Goal: Information Seeking & Learning: Check status

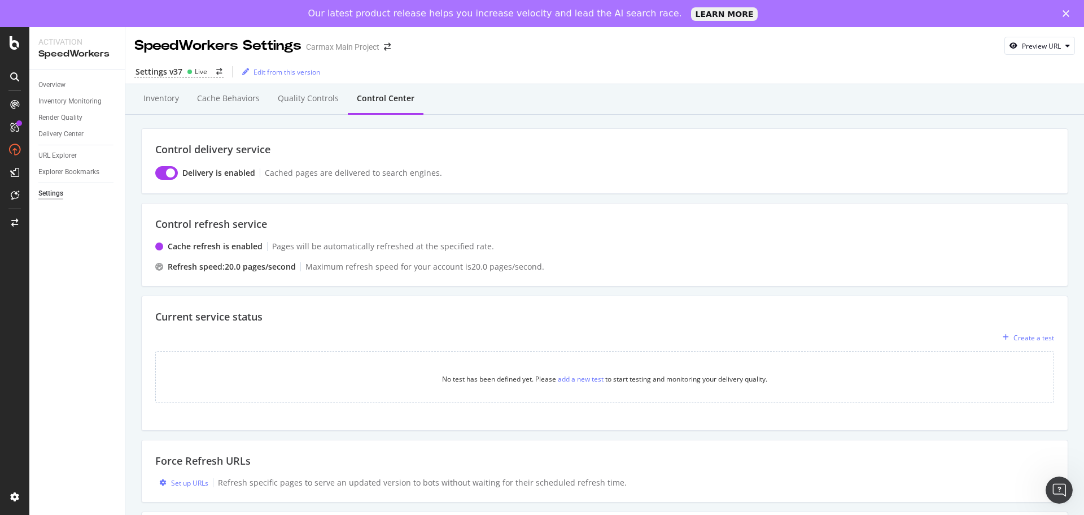
scroll to position [121, 0]
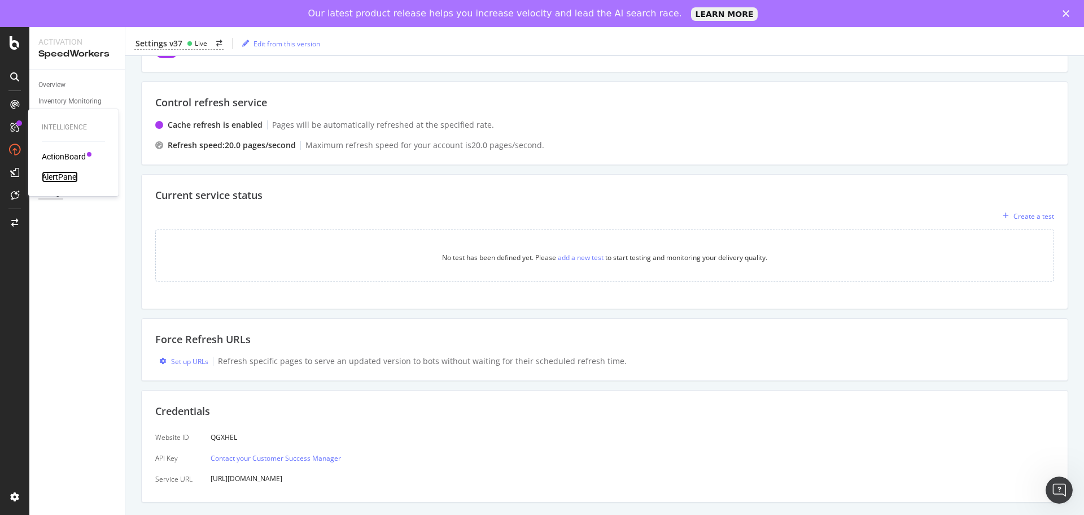
click at [63, 181] on div "AlertPanel" at bounding box center [60, 176] width 36 height 11
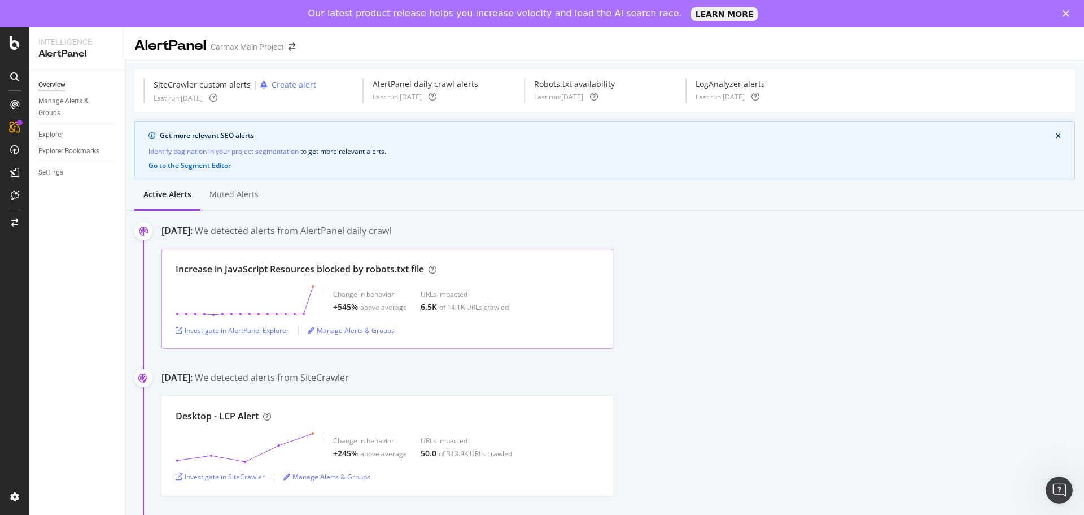
click at [235, 334] on div "Investigate in AlertPanel Explorer" at bounding box center [233, 330] width 114 height 10
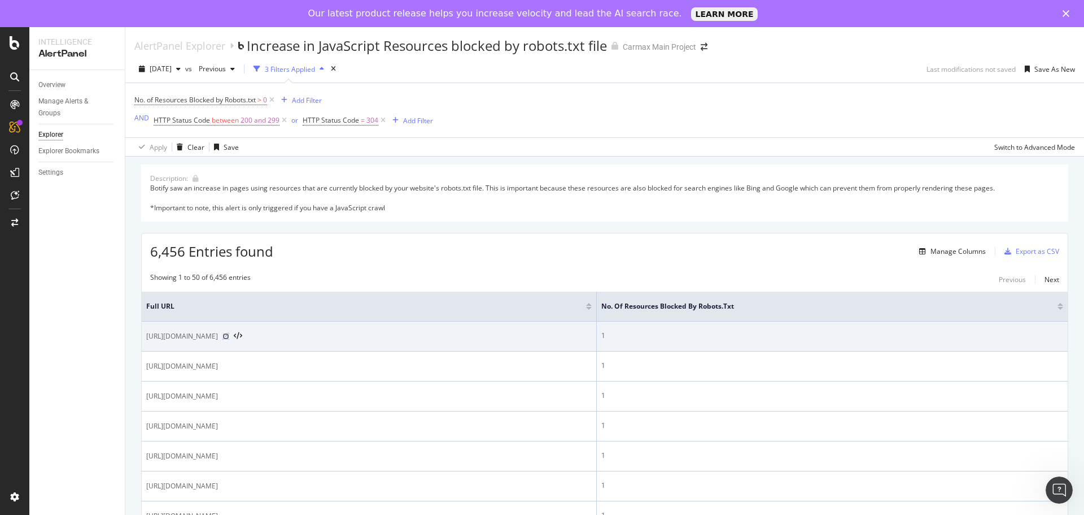
click at [229, 335] on icon at bounding box center [226, 336] width 7 height 7
drag, startPoint x: 286, startPoint y: 337, endPoint x: 147, endPoint y: 341, distance: 139.0
click at [147, 341] on div "[URL][DOMAIN_NAME]" at bounding box center [369, 335] width 446 height 11
copy span "[URL][DOMAIN_NAME]"
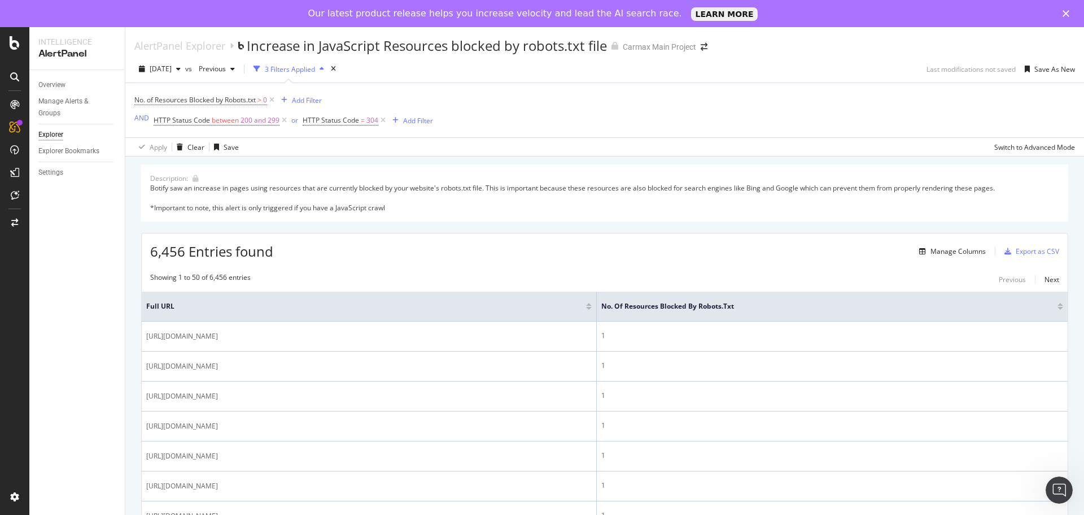
click at [112, 302] on div "Overview Manage Alerts & Groups Explorer Explorer Bookmarks Settings" at bounding box center [76, 306] width 95 height 472
click at [73, 203] on div "SpeedWorkers" at bounding box center [67, 199] width 50 height 11
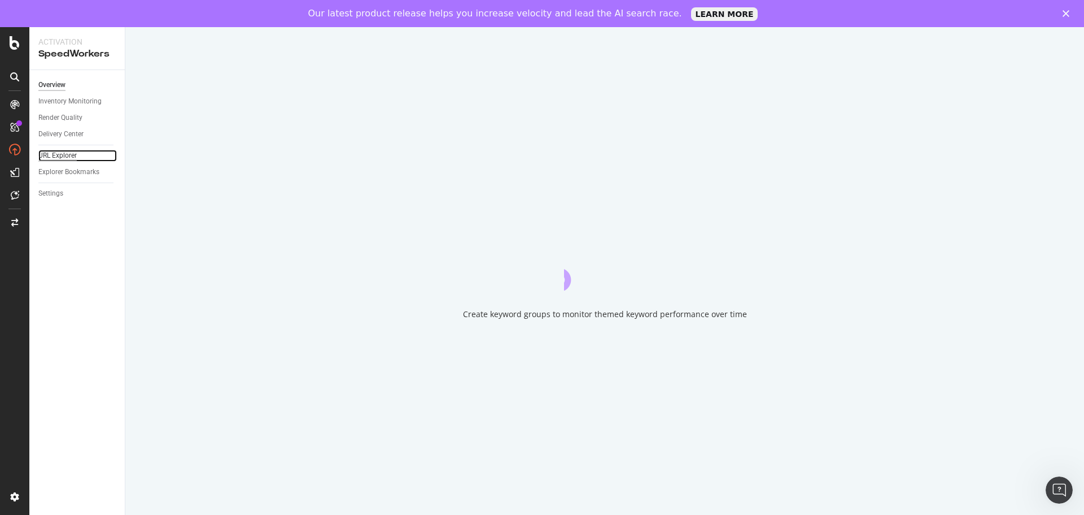
click at [70, 156] on div "URL Explorer" at bounding box center [57, 156] width 38 height 12
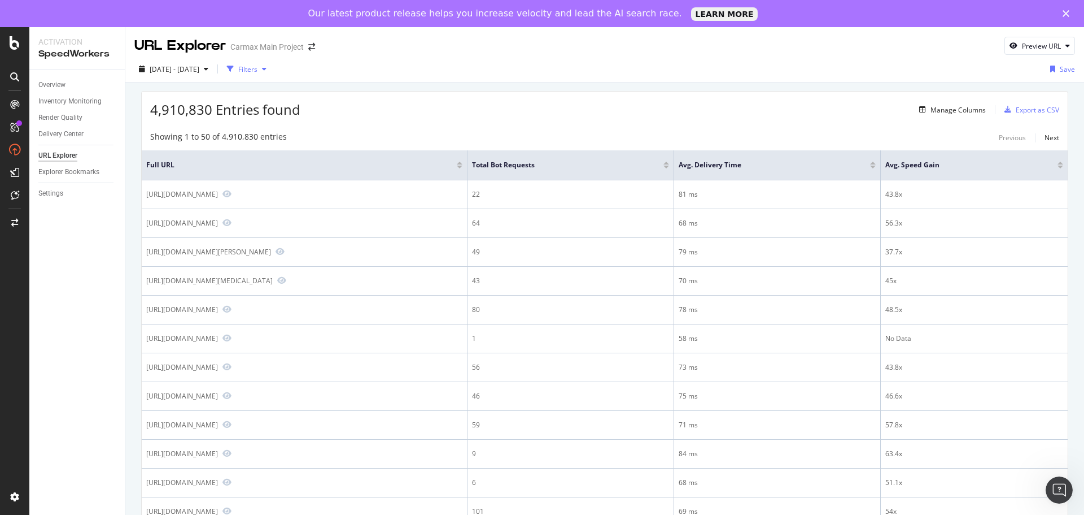
click at [267, 69] on icon "button" at bounding box center [264, 69] width 5 height 7
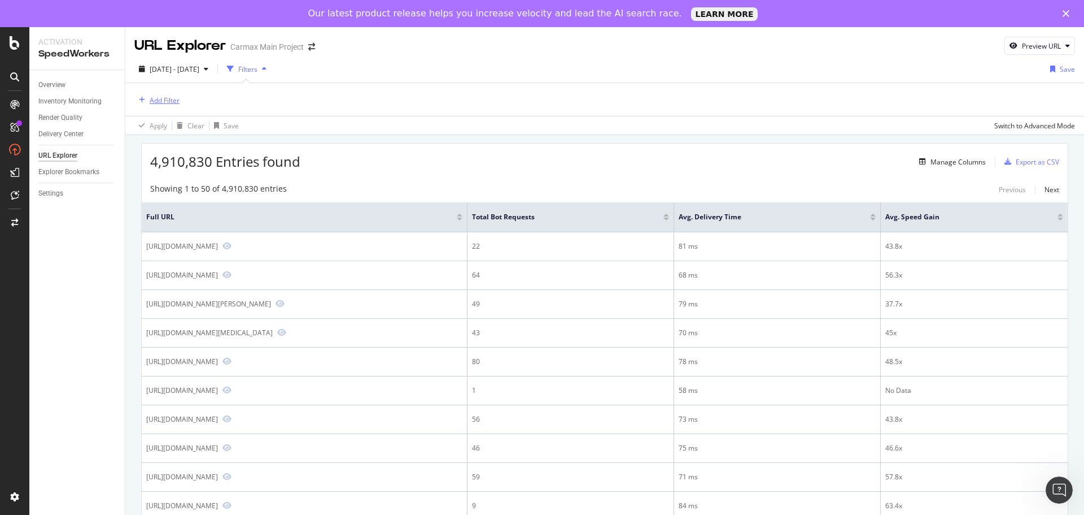
click at [164, 99] on div "Add Filter" at bounding box center [165, 100] width 30 height 10
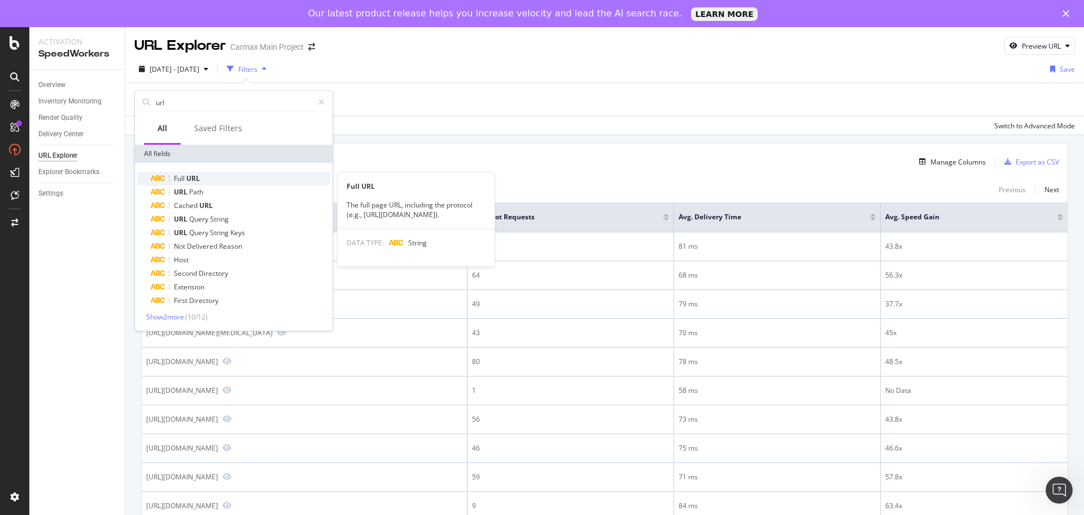
type input "url"
click at [189, 175] on span "URL" at bounding box center [193, 178] width 14 height 10
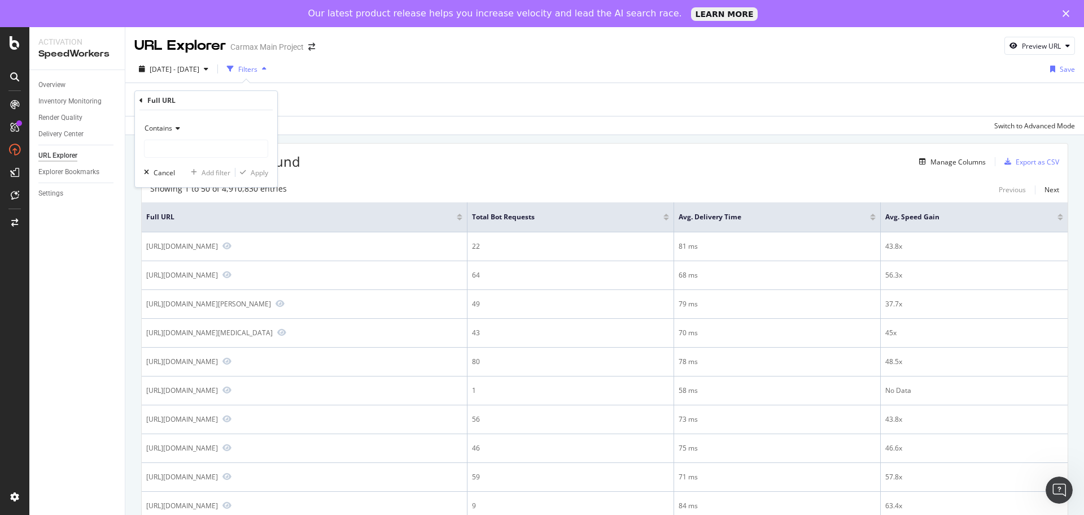
click at [176, 126] on icon at bounding box center [176, 128] width 8 height 7
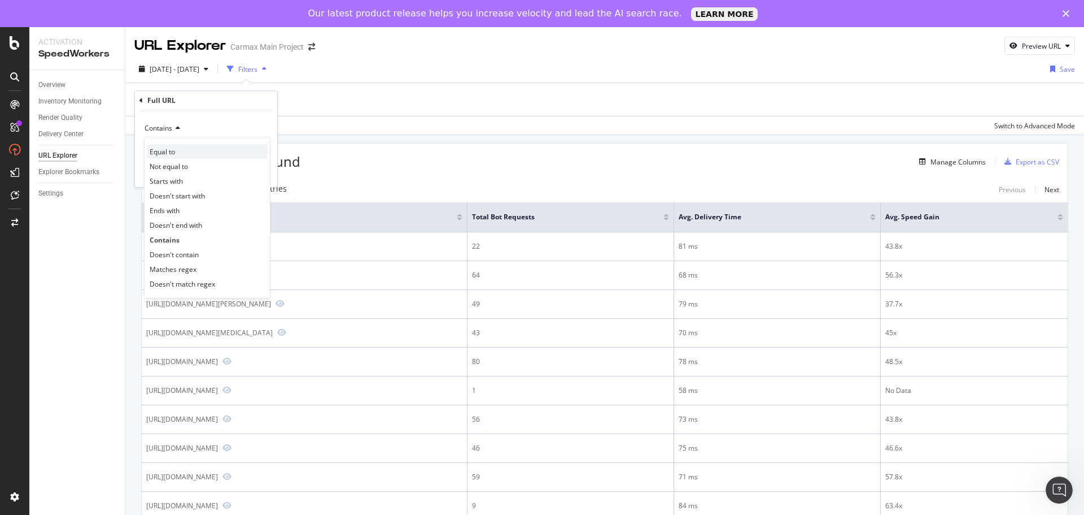
click at [176, 145] on div "Equal to" at bounding box center [207, 151] width 121 height 15
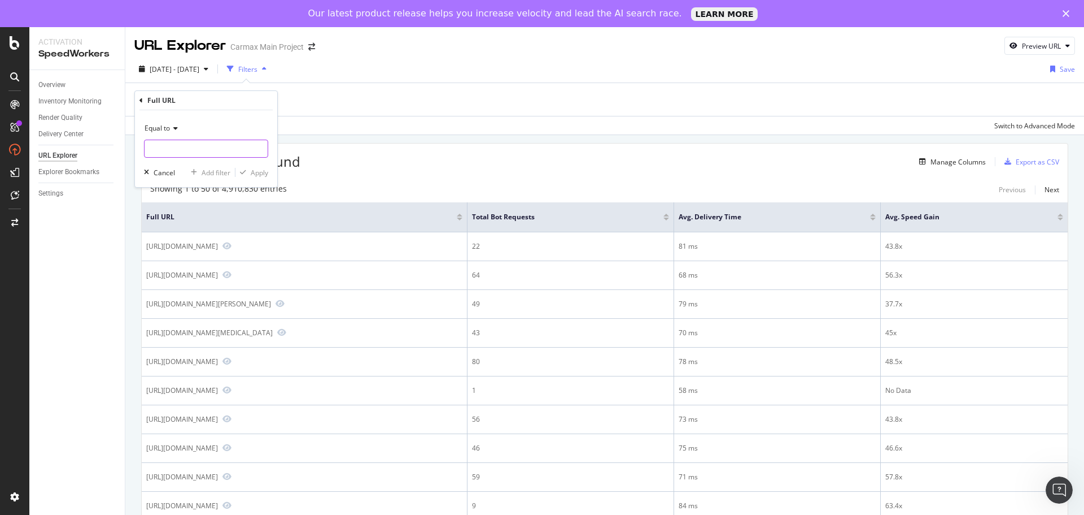
click at [181, 149] on input "text" at bounding box center [206, 149] width 123 height 18
paste input "[URL][DOMAIN_NAME]"
type input "[URL][DOMAIN_NAME]"
click at [256, 176] on div "Apply" at bounding box center [260, 173] width 18 height 10
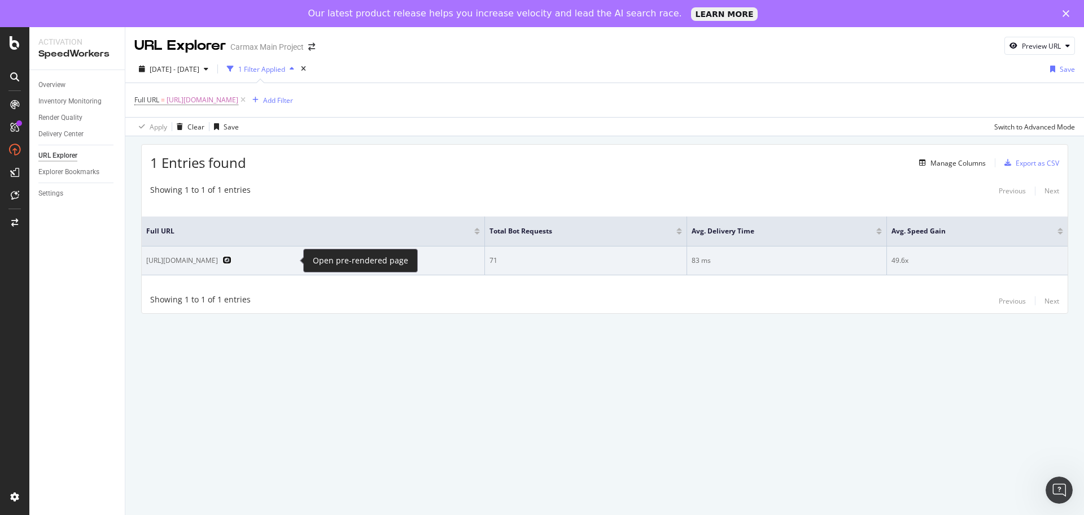
click at [232, 256] on icon "Preview https://www.carmax.com/cars/audi/a5/2014" at bounding box center [227, 260] width 9 height 8
